Goal: Task Accomplishment & Management: Manage account settings

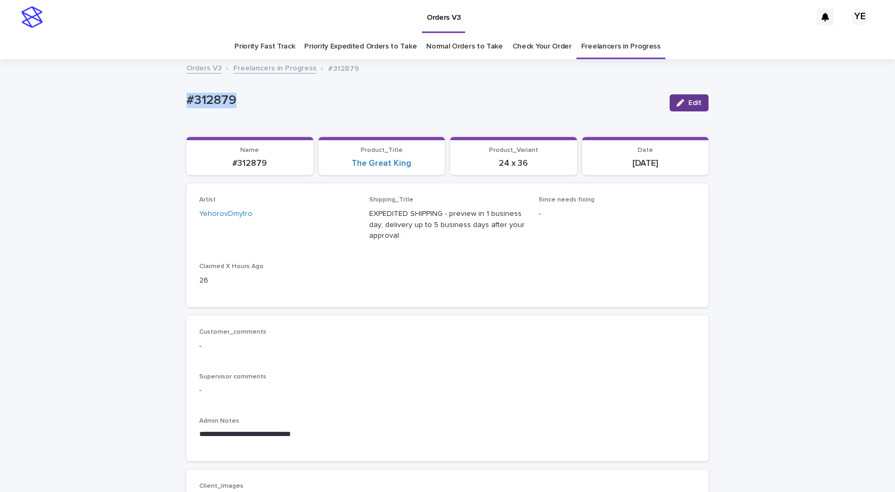
click at [684, 103] on div "button" at bounding box center [683, 102] width 12 height 7
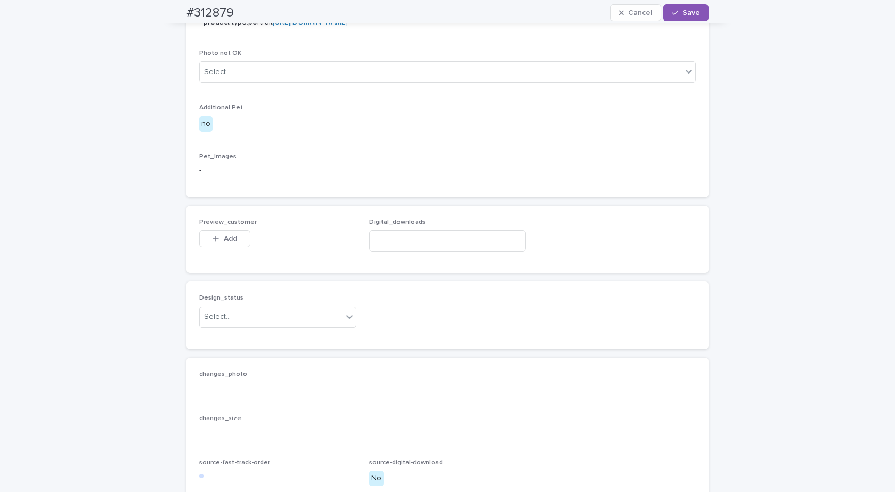
scroll to position [617, 0]
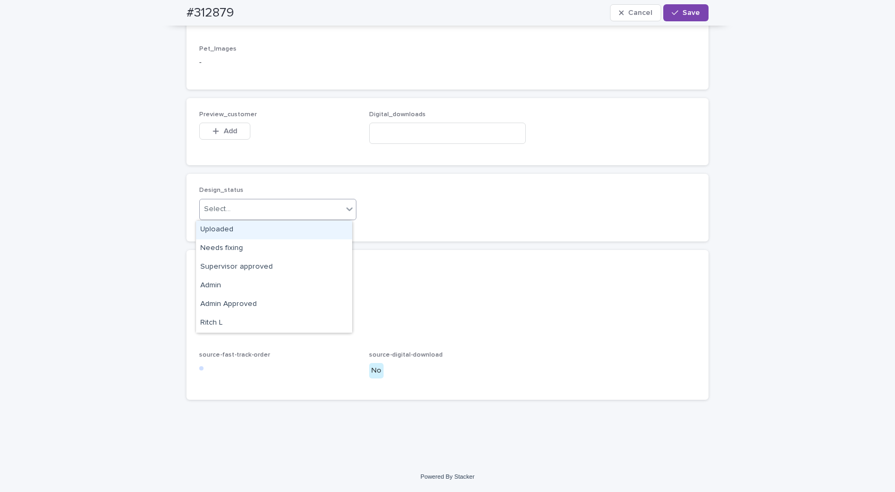
drag, startPoint x: 246, startPoint y: 204, endPoint x: 243, endPoint y: 212, distance: 8.4
click at [245, 205] on div "Select..." at bounding box center [277, 209] width 157 height 21
click at [231, 230] on div "Uploaded" at bounding box center [274, 230] width 156 height 19
click at [221, 140] on div "Add" at bounding box center [224, 133] width 51 height 21
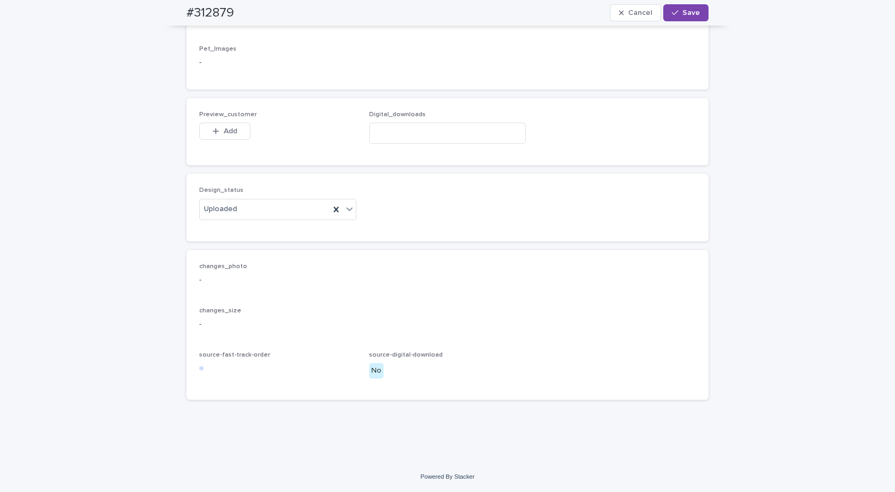
click at [226, 121] on div "Preview_customer This file cannot be opened Download File Add" at bounding box center [277, 132] width 157 height 42
click at [233, 134] on span "Add" at bounding box center [230, 130] width 13 height 7
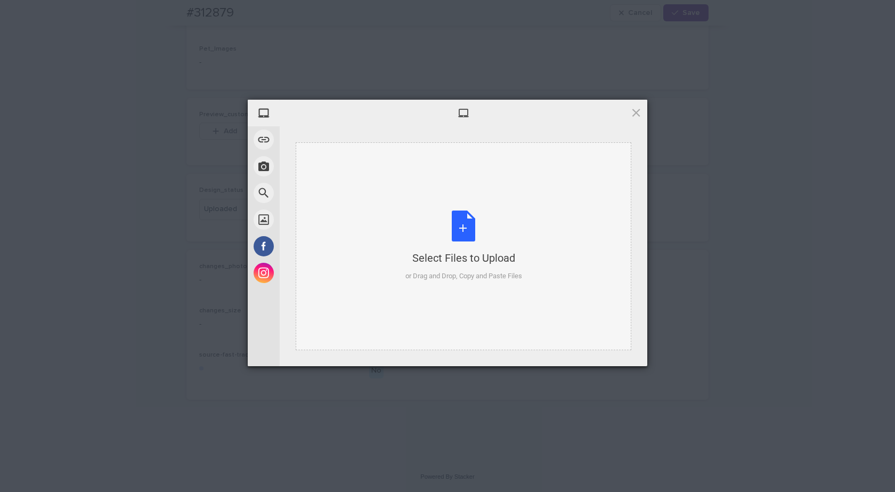
click at [454, 220] on div "Select Files to Upload or Drag and Drop, Copy and Paste Files" at bounding box center [463, 245] width 117 height 71
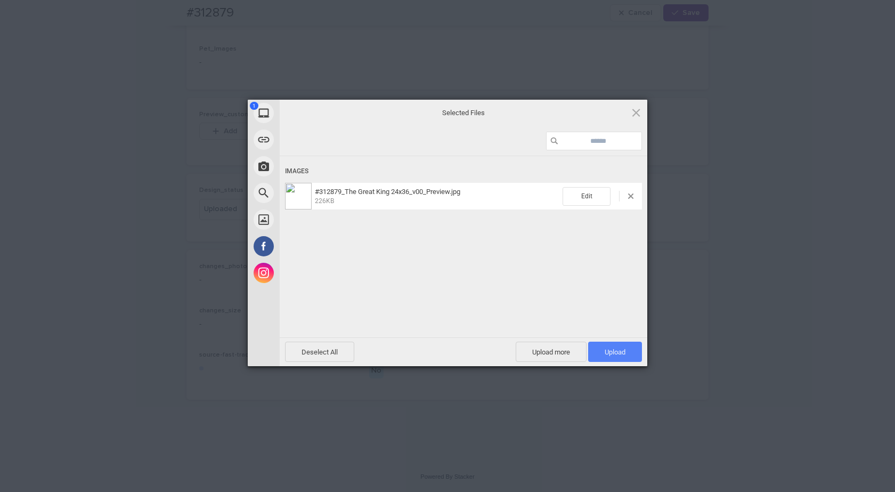
click at [612, 350] on span "Upload 1" at bounding box center [615, 352] width 21 height 8
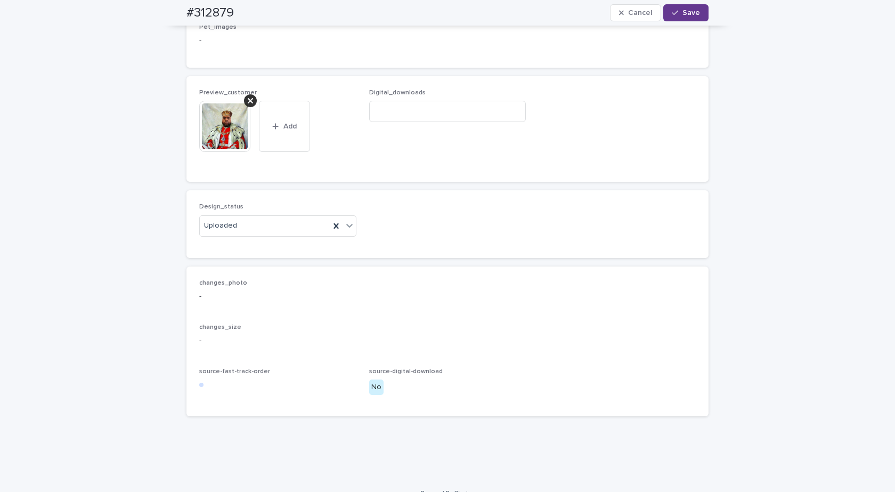
click at [682, 14] on span "Save" at bounding box center [691, 12] width 18 height 7
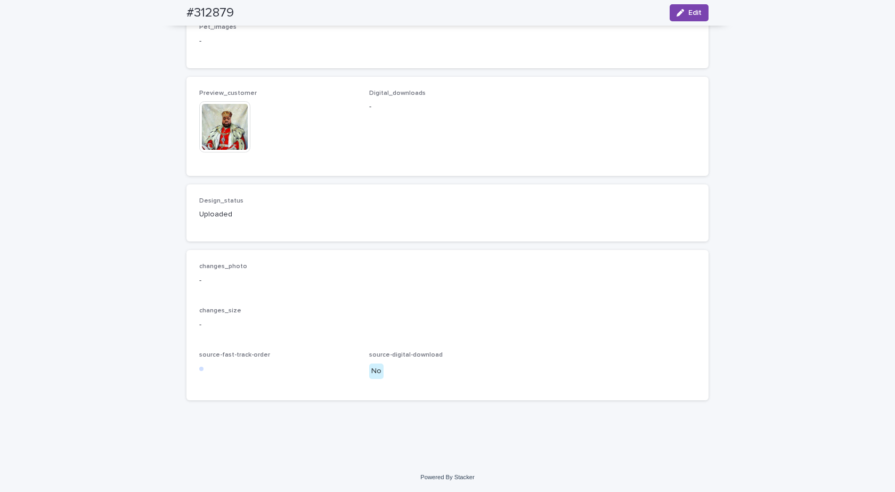
click at [222, 135] on img at bounding box center [224, 126] width 51 height 51
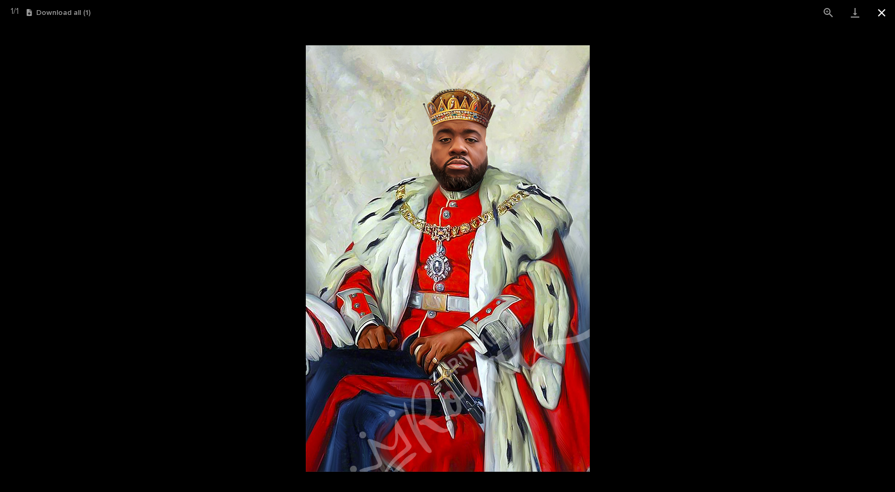
click at [878, 14] on button "Close gallery" at bounding box center [881, 12] width 27 height 25
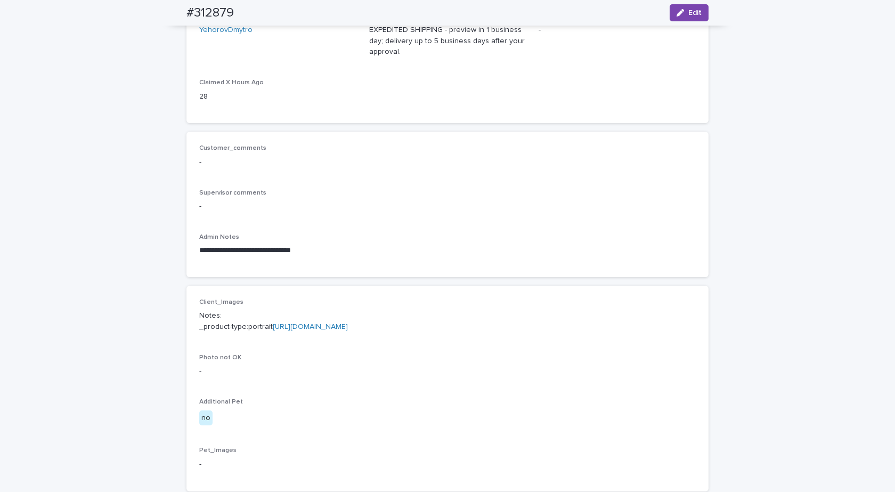
scroll to position [0, 0]
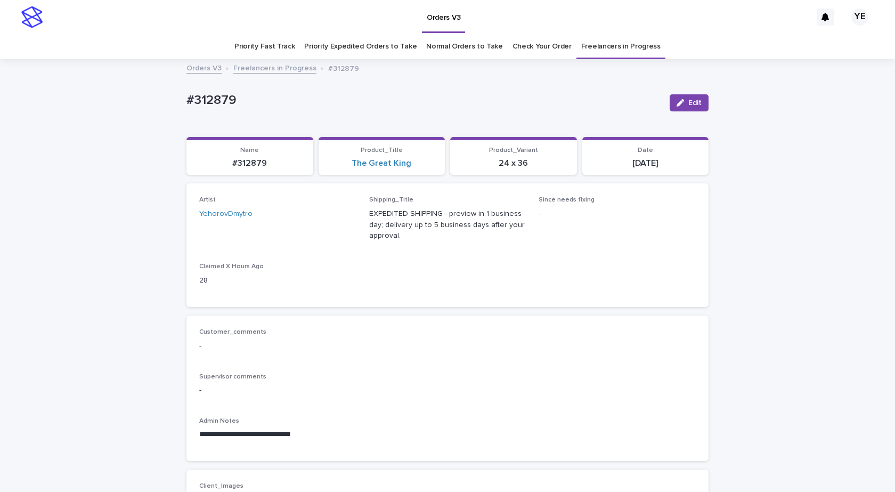
click at [267, 68] on link "Freelancers in Progress" at bounding box center [274, 67] width 83 height 12
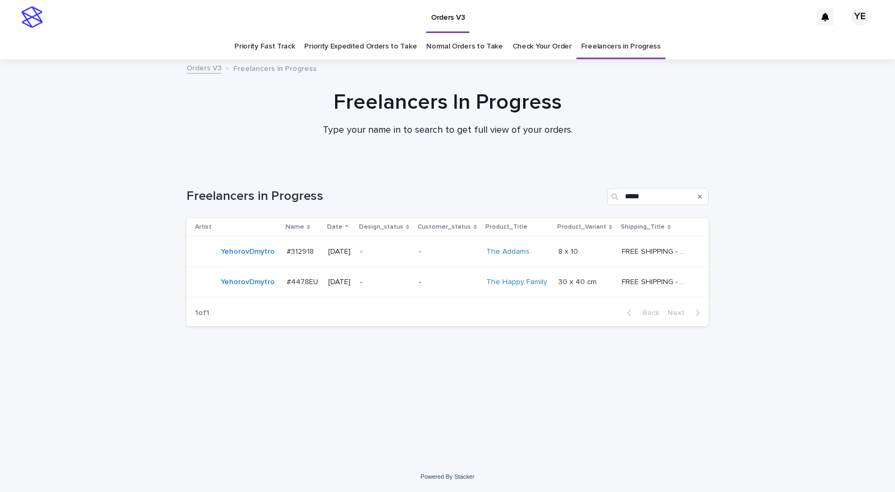
click at [256, 264] on td "YehorovDmytro" at bounding box center [234, 252] width 96 height 30
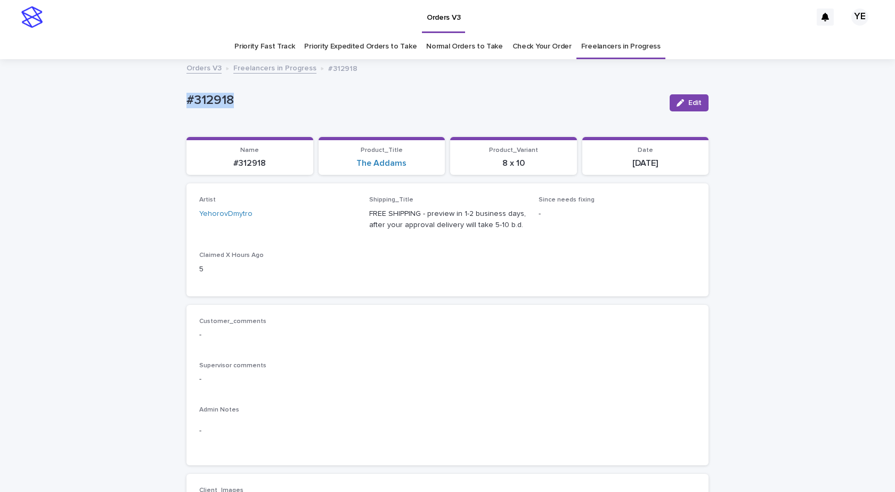
drag, startPoint x: 269, startPoint y: 92, endPoint x: 124, endPoint y: 102, distance: 144.7
copy p "#312918"
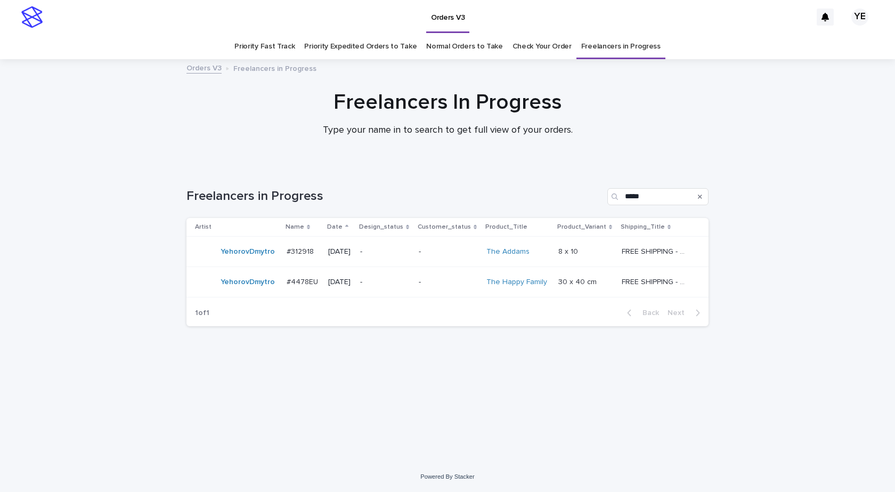
click at [269, 291] on div "YehorovDmytro" at bounding box center [236, 281] width 83 height 21
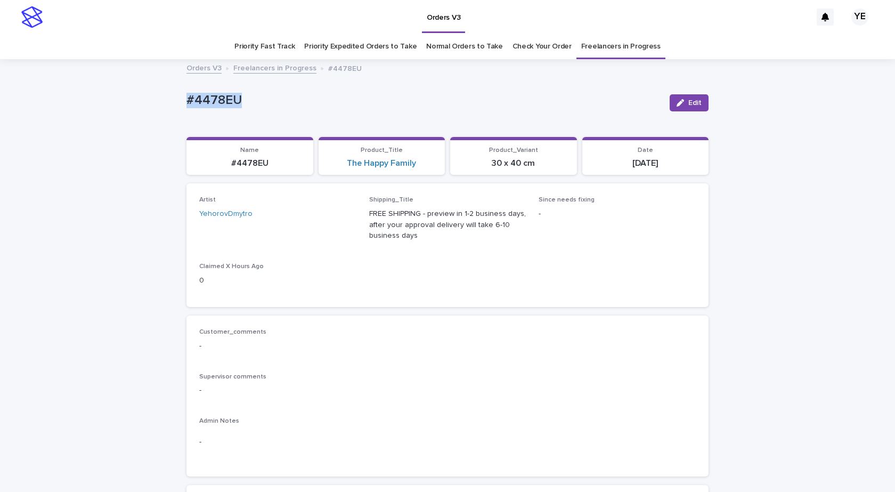
drag, startPoint x: 192, startPoint y: 103, endPoint x: 136, endPoint y: 111, distance: 55.9
copy p "#4478EU"
